Goal: Task Accomplishment & Management: Manage account settings

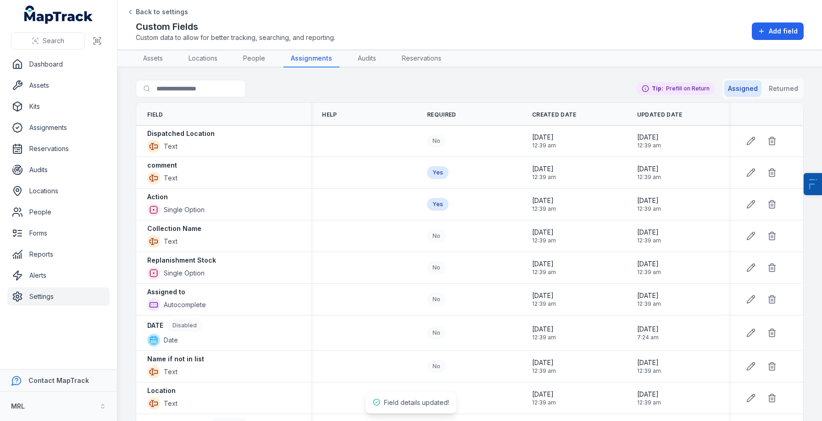
scroll to position [195, 0]
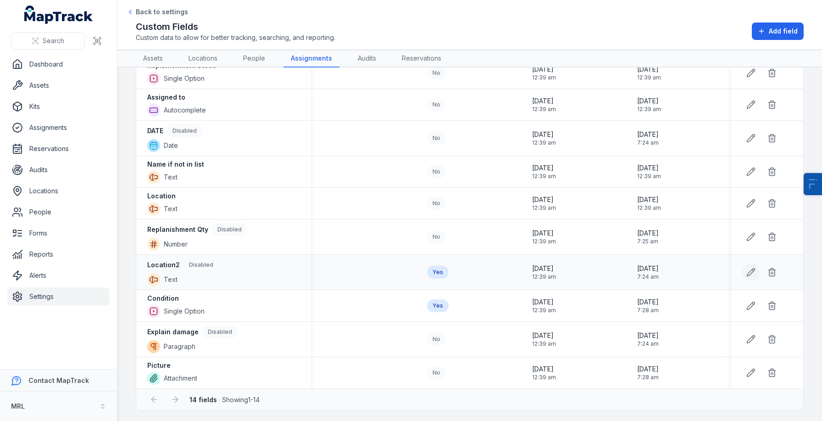
click at [751, 275] on icon at bounding box center [751, 272] width 9 height 9
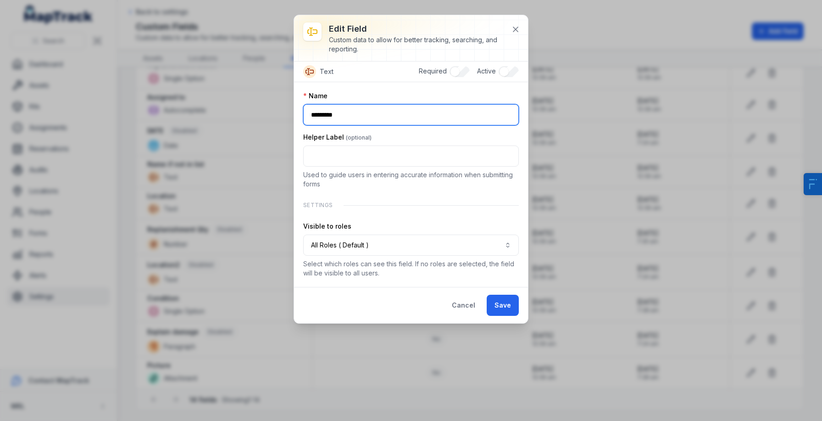
click at [443, 119] on input "*********" at bounding box center [411, 114] width 216 height 21
click at [515, 21] on button at bounding box center [515, 29] width 17 height 17
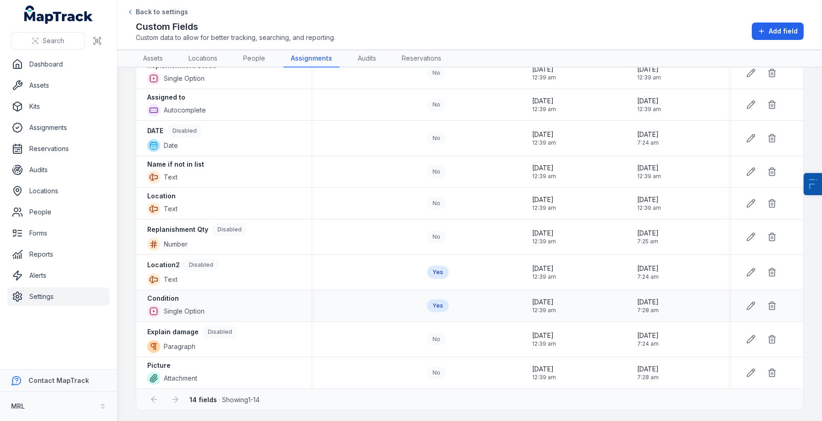
scroll to position [178, 0]
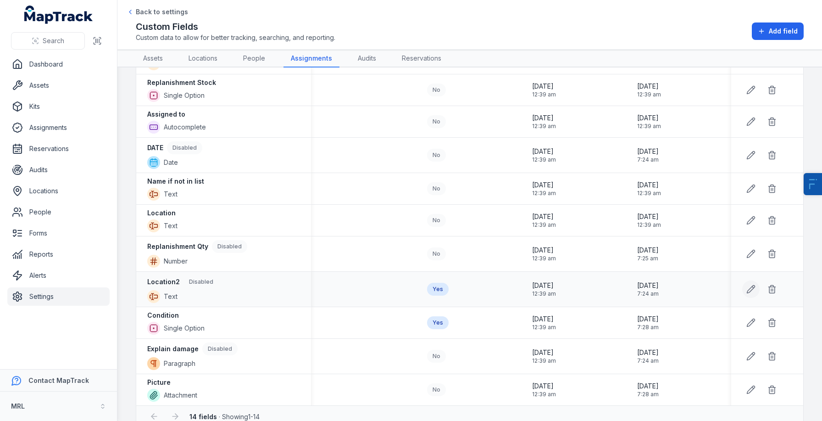
click at [748, 291] on icon at bounding box center [751, 289] width 8 height 8
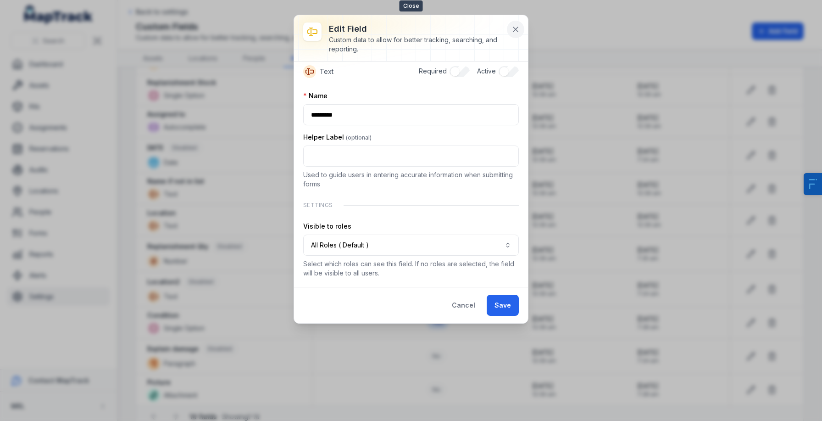
click at [516, 28] on icon at bounding box center [515, 29] width 9 height 9
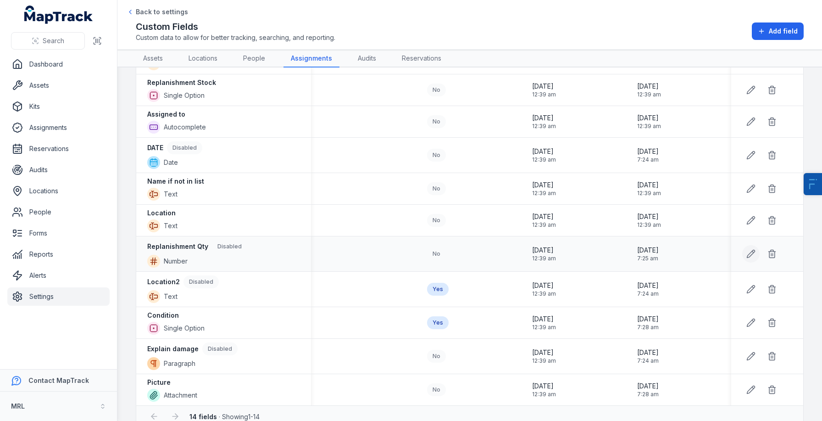
click at [755, 253] on icon at bounding box center [751, 253] width 9 height 9
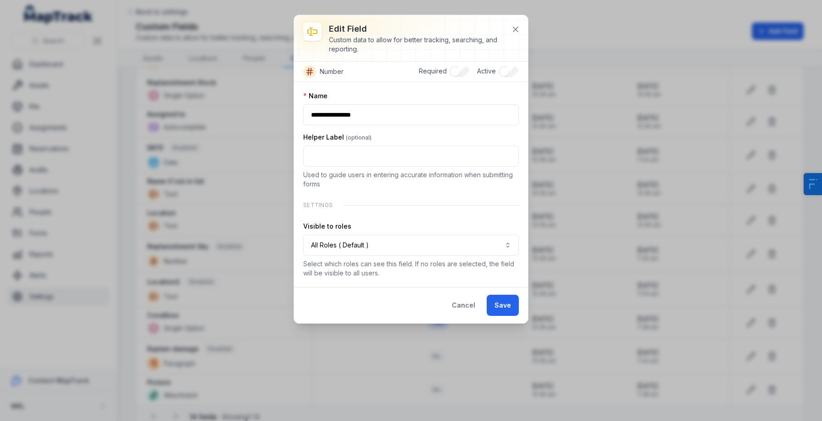
click at [755, 253] on div "**********" at bounding box center [411, 210] width 822 height 421
click at [754, 253] on div "**********" at bounding box center [411, 210] width 822 height 421
click at [463, 304] on button "Cancel" at bounding box center [463, 305] width 39 height 21
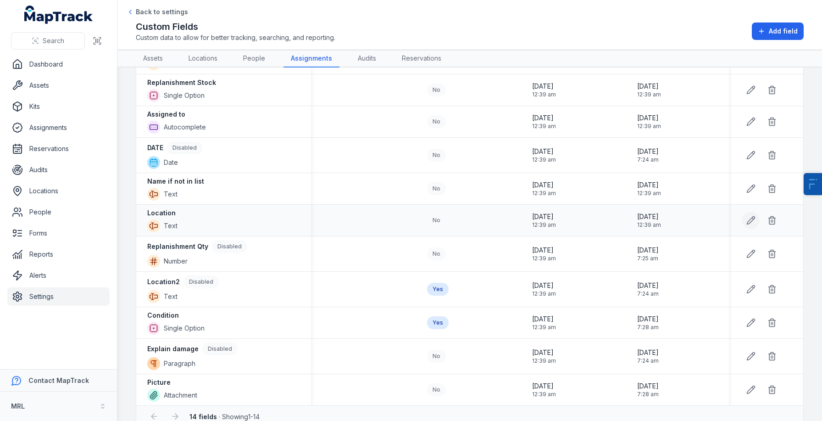
click at [760, 221] on button at bounding box center [751, 220] width 17 height 17
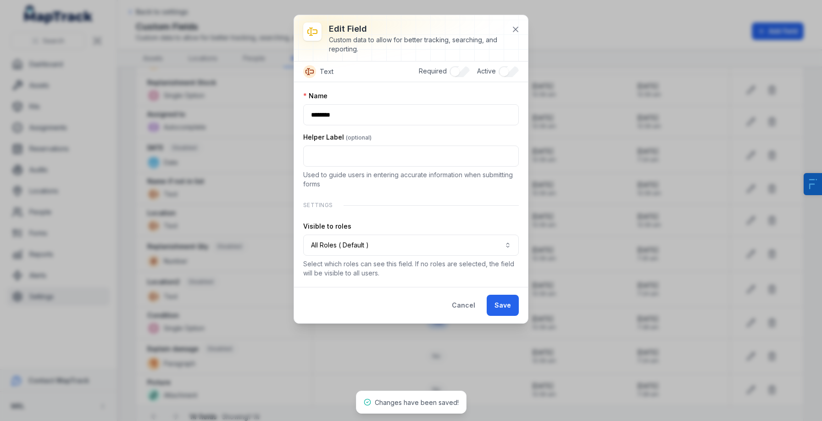
click at [520, 21] on div at bounding box center [411, 38] width 234 height 46
click at [516, 28] on icon at bounding box center [515, 29] width 9 height 9
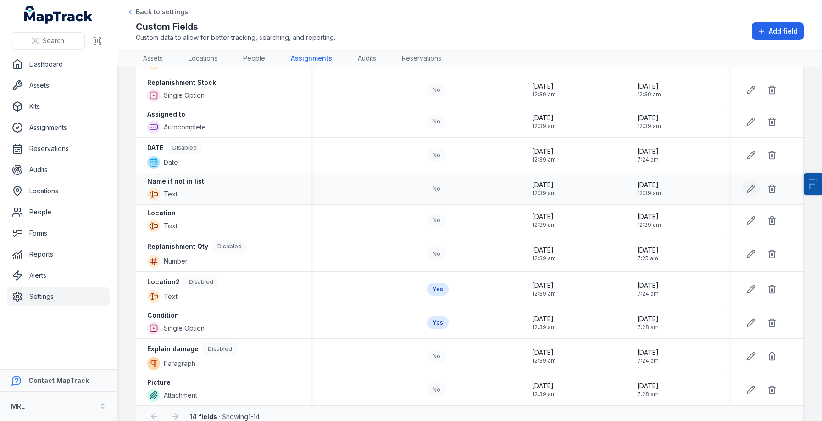
click at [755, 187] on icon at bounding box center [751, 188] width 9 height 9
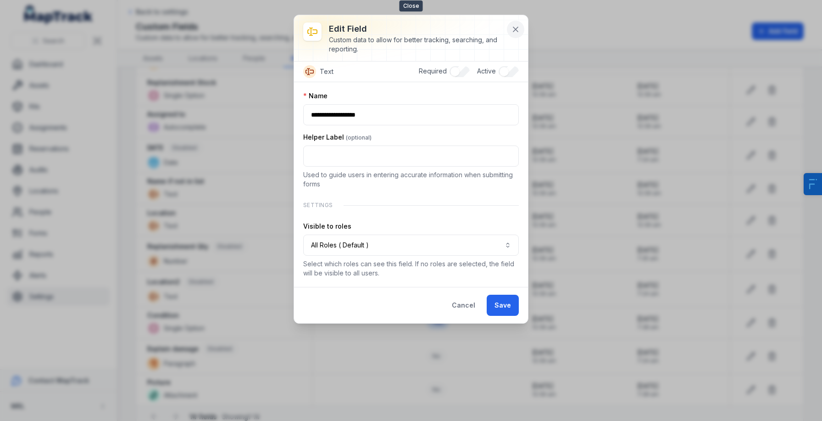
click at [514, 28] on icon at bounding box center [516, 29] width 5 height 5
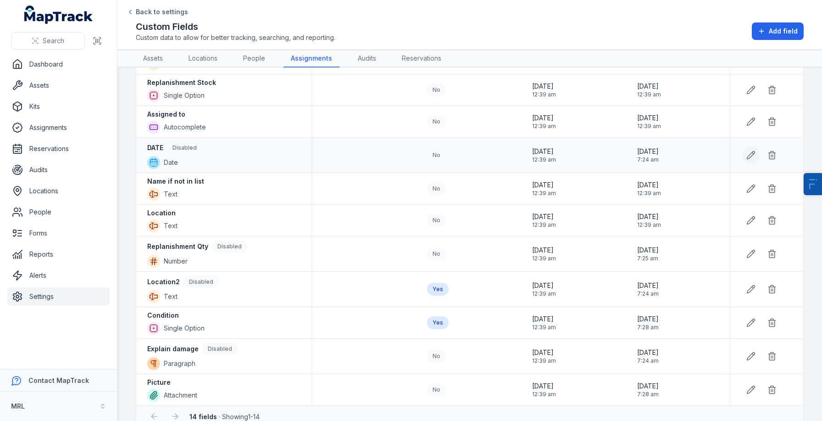
click at [755, 153] on icon at bounding box center [751, 155] width 9 height 9
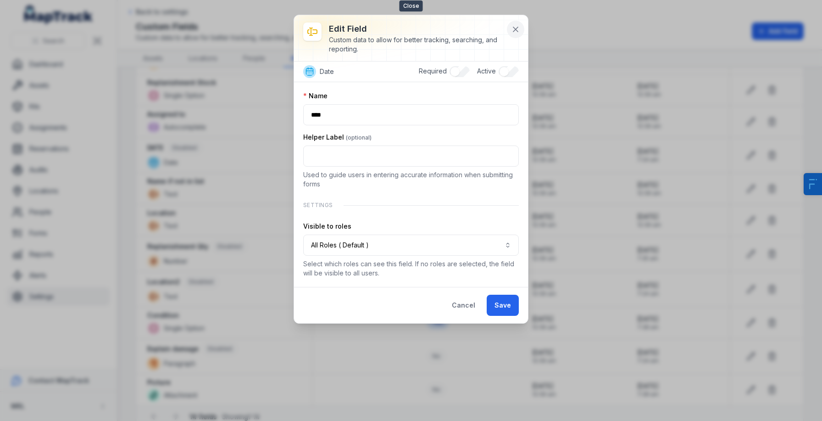
click at [519, 26] on icon at bounding box center [515, 29] width 9 height 9
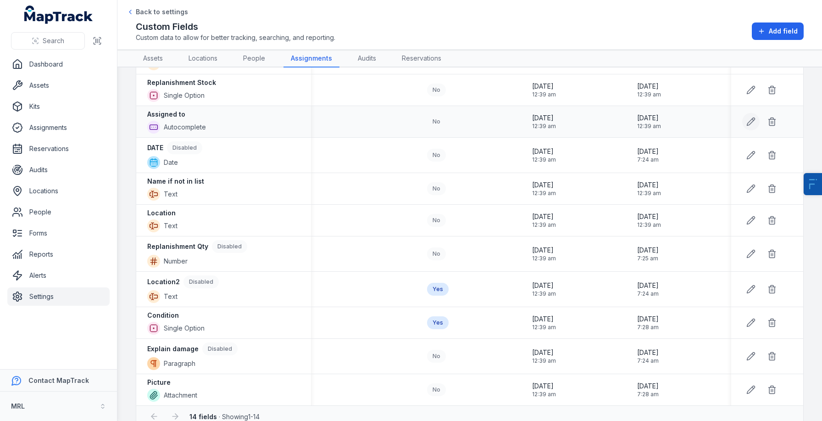
click at [756, 125] on button at bounding box center [751, 121] width 17 height 17
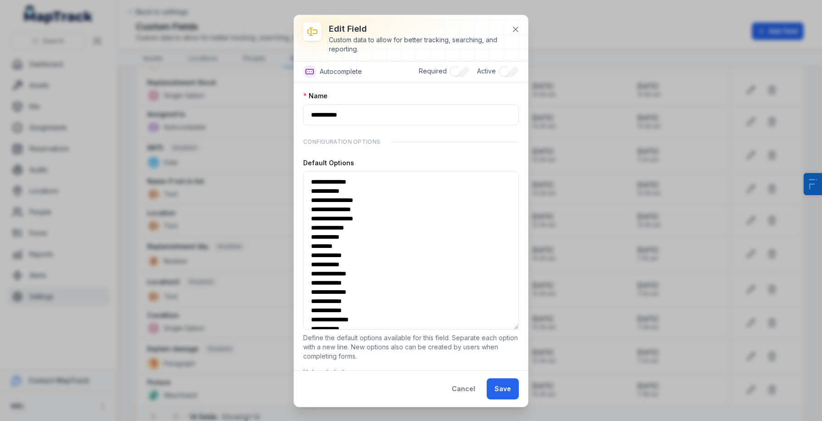
drag, startPoint x: 514, startPoint y: 208, endPoint x: 518, endPoint y: 335, distance: 127.6
click at [518, 330] on textarea "**********" at bounding box center [411, 250] width 216 height 158
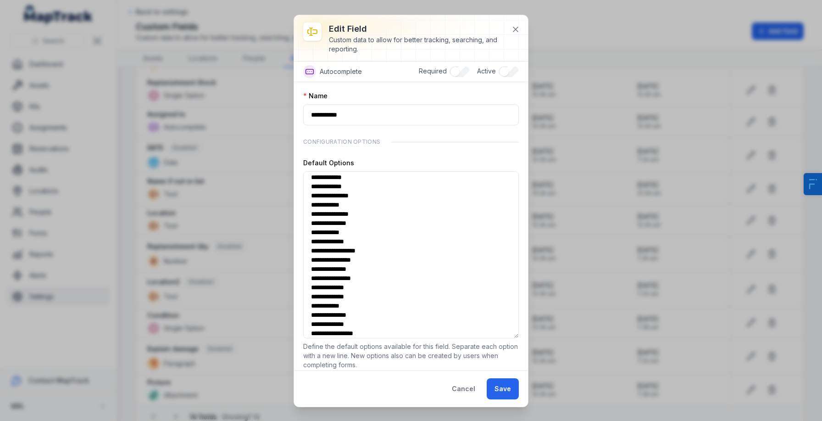
scroll to position [0, 0]
click at [517, 32] on icon at bounding box center [515, 29] width 9 height 9
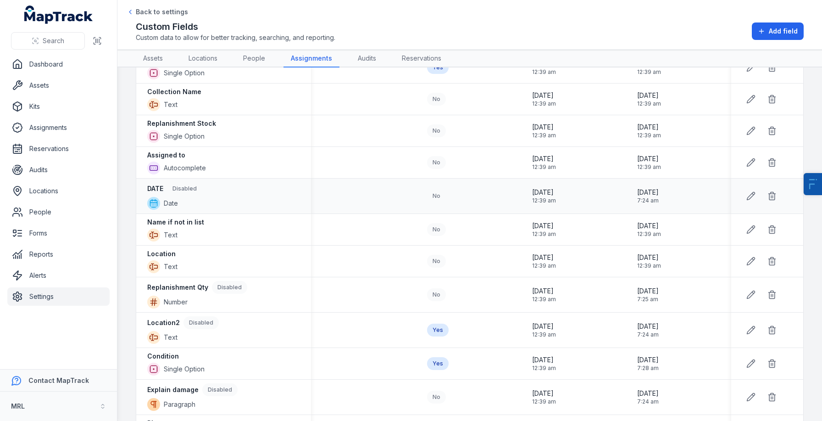
scroll to position [136, 0]
click at [751, 135] on icon at bounding box center [751, 131] width 9 height 9
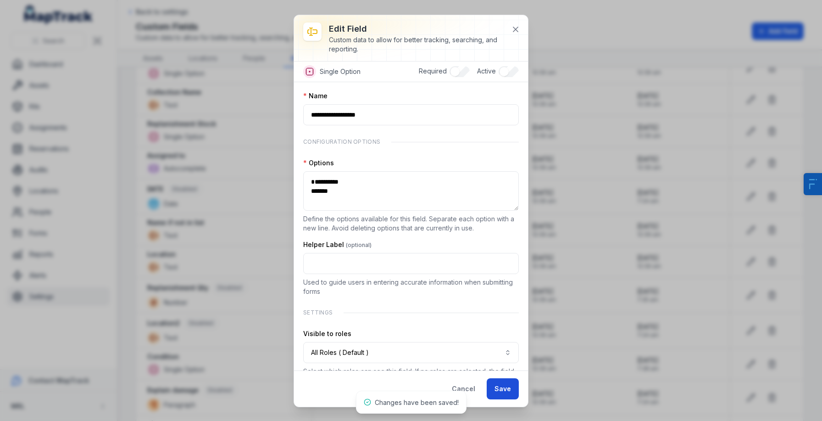
click at [503, 384] on button "Save" at bounding box center [503, 388] width 32 height 21
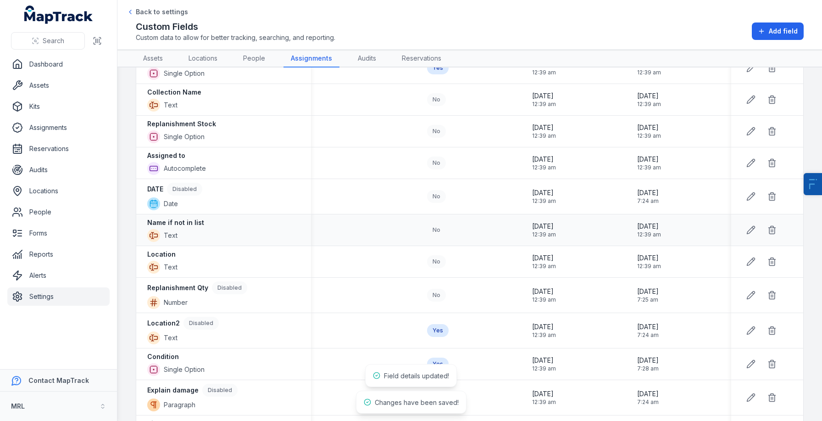
scroll to position [104, 0]
